Goal: Transaction & Acquisition: Purchase product/service

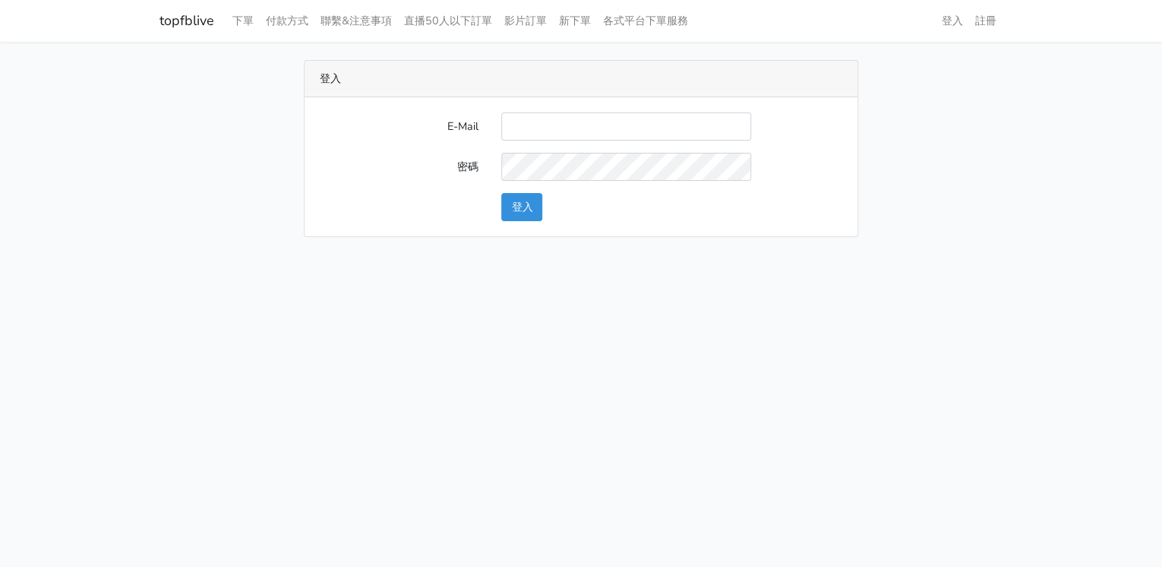
type input "[EMAIL_ADDRESS][DOMAIN_NAME]"
click at [529, 209] on button "登入" at bounding box center [521, 207] width 41 height 28
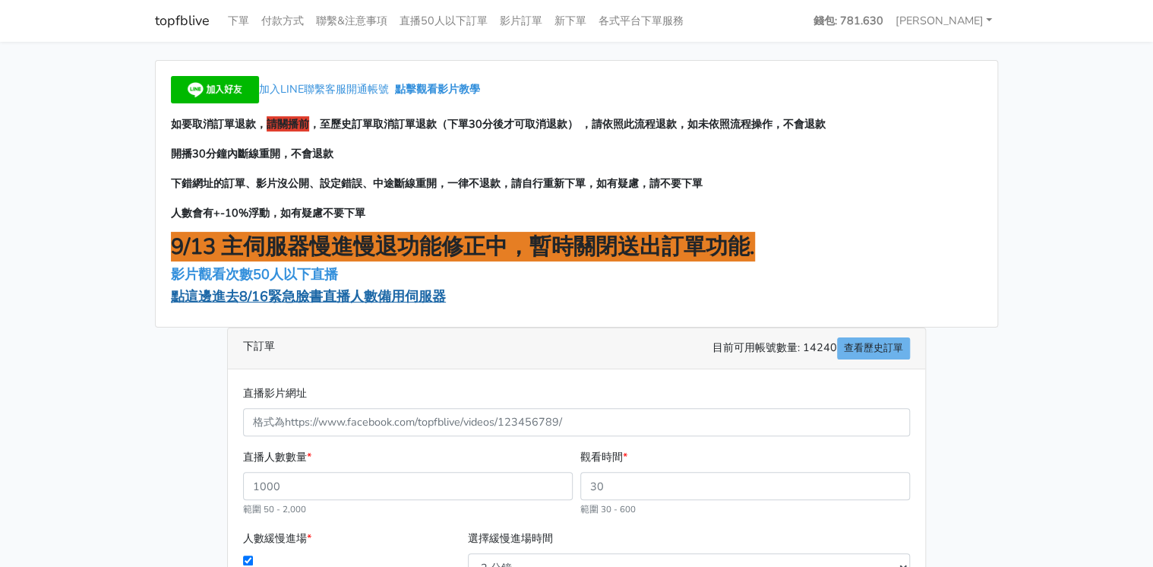
click at [405, 293] on span "點這邊進去8/16緊急臉書直播人數備用伺服器" at bounding box center [308, 296] width 275 height 18
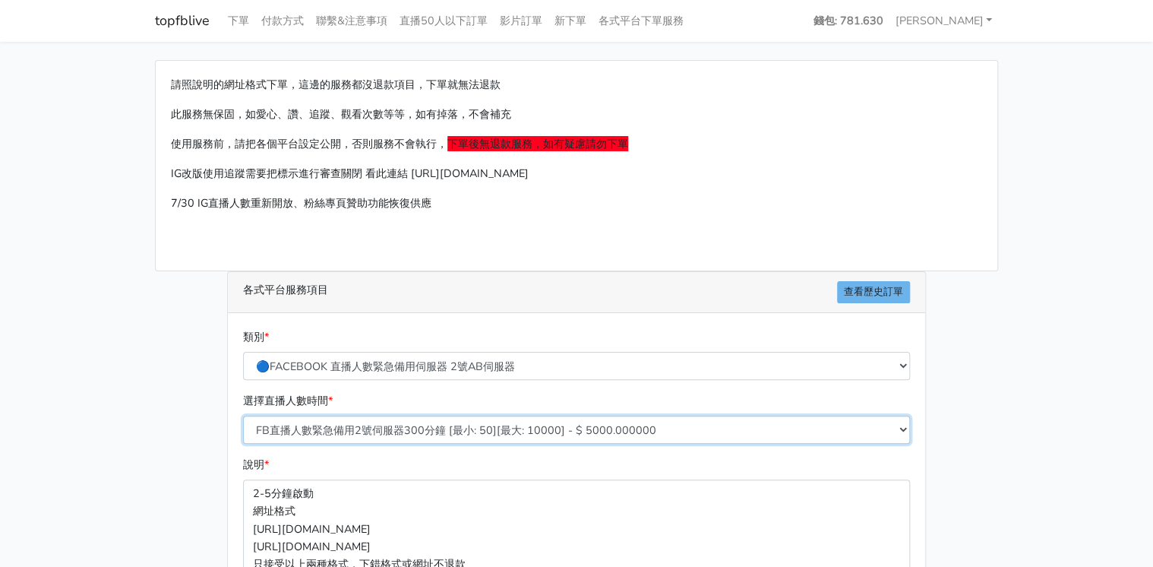
click at [425, 424] on select "FB直播人數緊急備用2號伺服器300分鐘 [最小: 50][最大: 10000] - $ 5000.000000 FB直播人數緊急備用2號伺服器60分鐘 [最…" at bounding box center [576, 429] width 667 height 28
select select "573"
click at [243, 415] on select "FB直播人數緊急備用2號伺服器300分鐘 [最小: 50][最大: 10000] - $ 5000.000000 FB直播人數緊急備用2號伺服器60分鐘 [最…" at bounding box center [576, 429] width 667 height 28
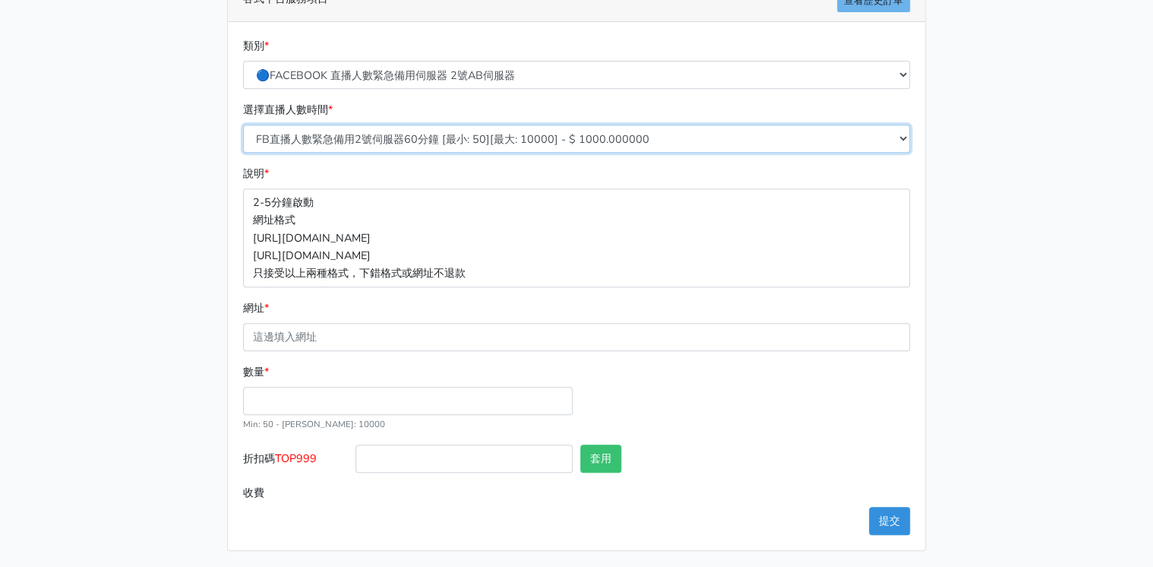
scroll to position [292, 0]
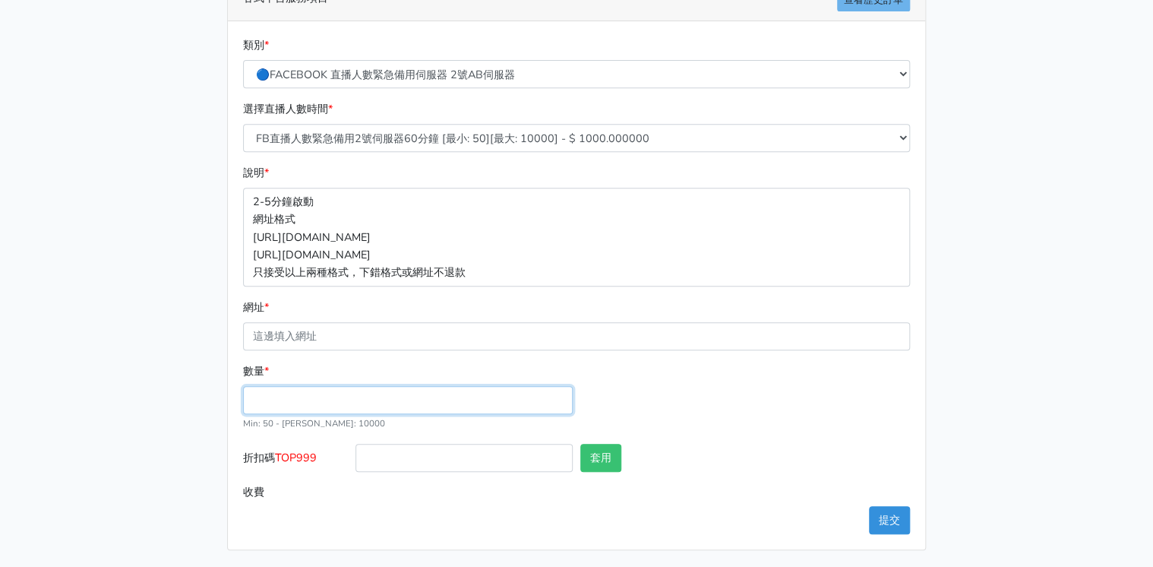
click at [349, 399] on input "數量 *" at bounding box center [408, 400] width 330 height 28
type input "150"
type input "150.000"
click at [693, 385] on div "數量 * 150 Min: 50 - Max: 10000" at bounding box center [576, 402] width 674 height 81
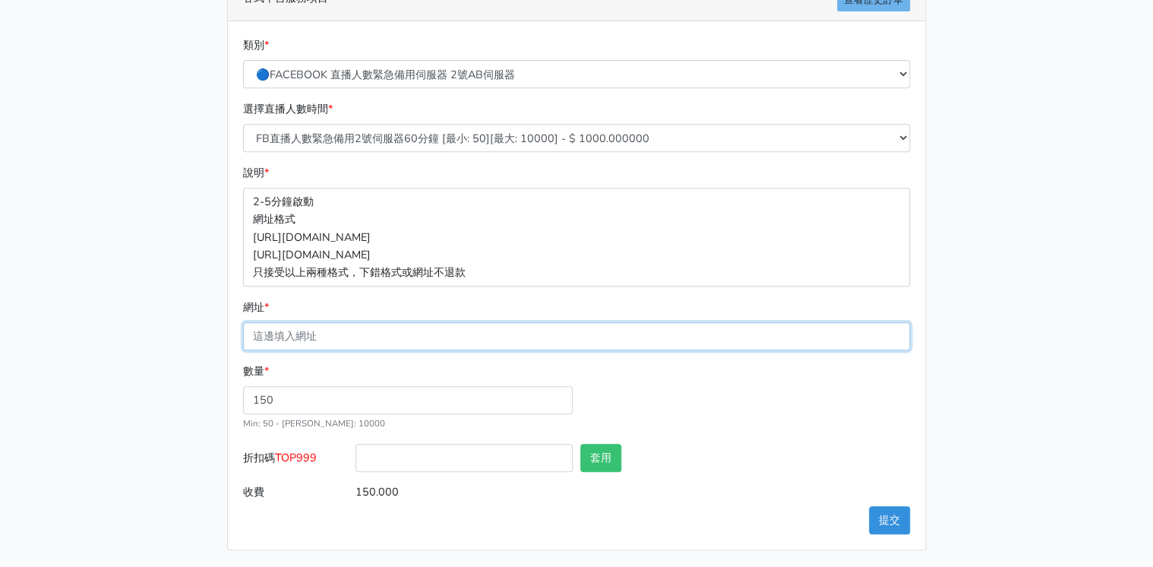
click at [336, 336] on input "網址 *" at bounding box center [576, 336] width 667 height 28
click at [313, 332] on input "網址 *" at bounding box center [576, 336] width 667 height 28
paste input "https://www.facebook.com/share/v/1Gqu3XQLPb/"
type input "https://www.facebook.com/share/v/1Gqu3XQLPb/"
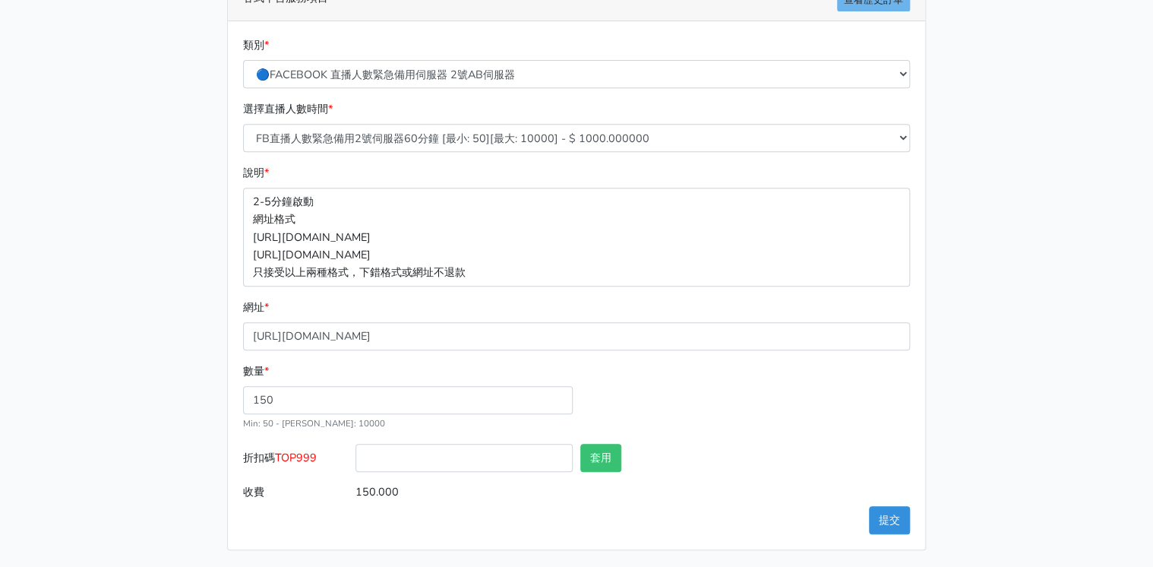
drag, startPoint x: 355, startPoint y: 492, endPoint x: 409, endPoint y: 492, distance: 53.2
click at [409, 492] on input "150.000" at bounding box center [632, 492] width 554 height 28
drag, startPoint x: 409, startPoint y: 492, endPoint x: 385, endPoint y: 492, distance: 23.5
click at [482, 459] on input "折扣碼 TOP999" at bounding box center [463, 458] width 217 height 28
paste input "150.000"
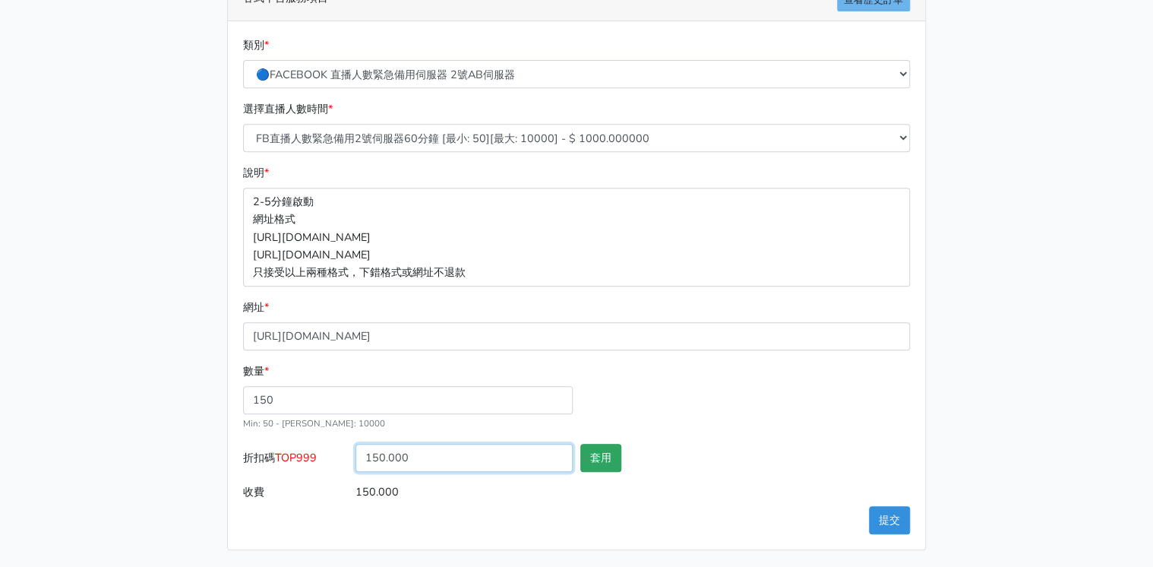
type input "150.000"
click at [601, 456] on button "套用" at bounding box center [600, 458] width 41 height 28
type input "套用失敗"
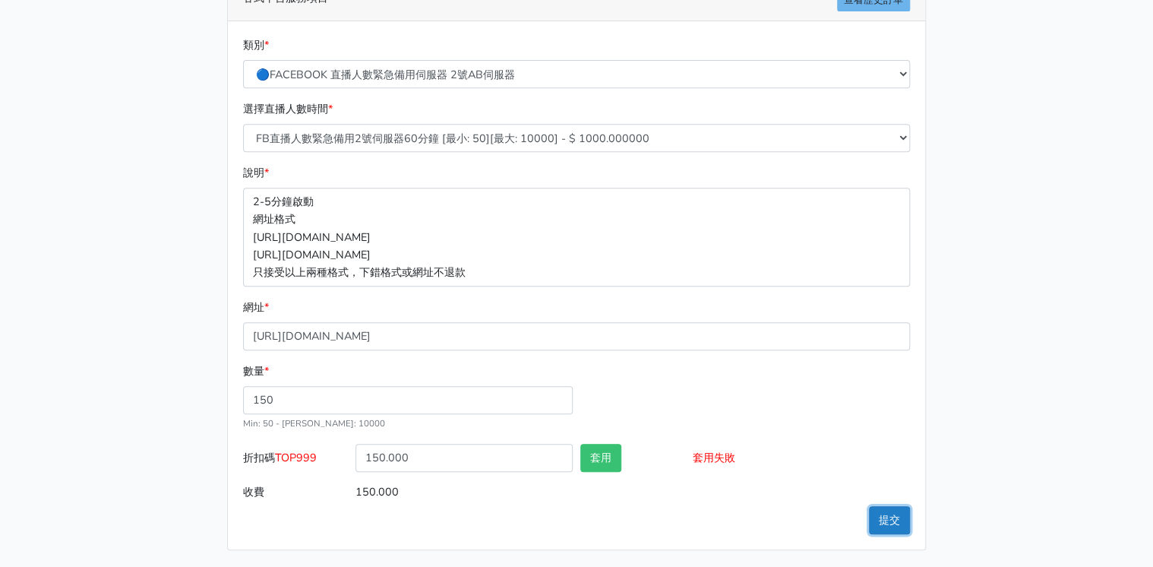
click at [894, 513] on button "提交" at bounding box center [889, 520] width 41 height 28
